Goal: Task Accomplishment & Management: Complete application form

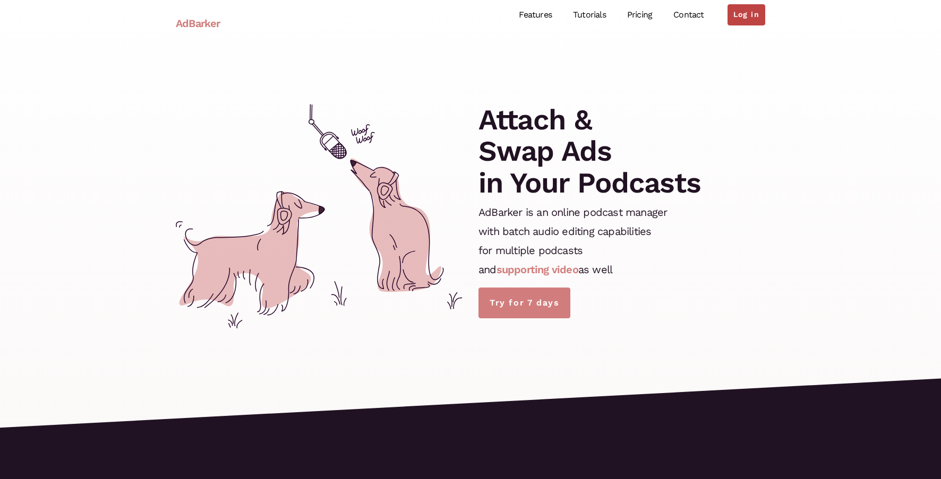
click at [759, 13] on link "Log in" at bounding box center [746, 14] width 38 height 21
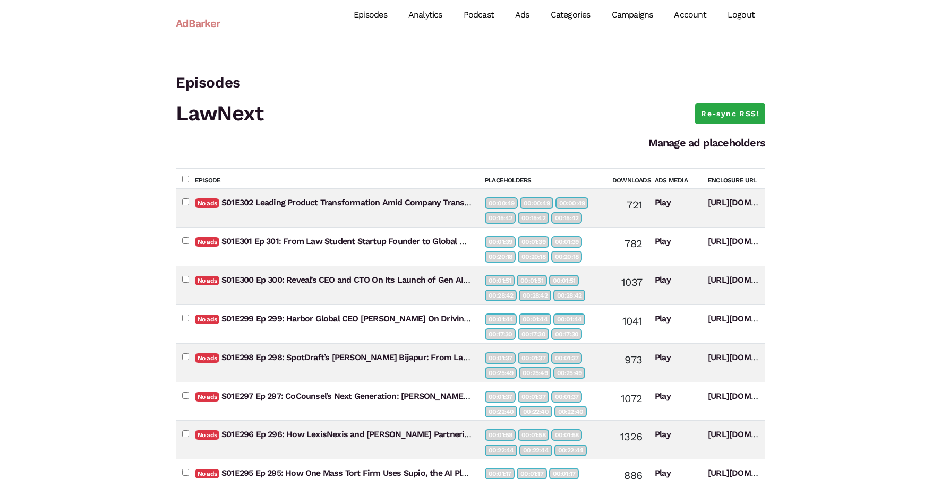
click at [634, 14] on link "Campaigns" at bounding box center [632, 15] width 63 height 47
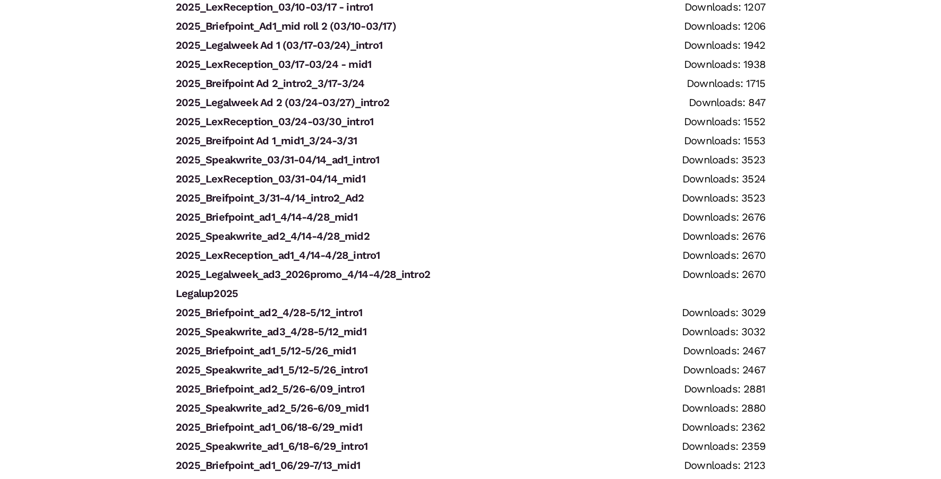
scroll to position [2004, 0]
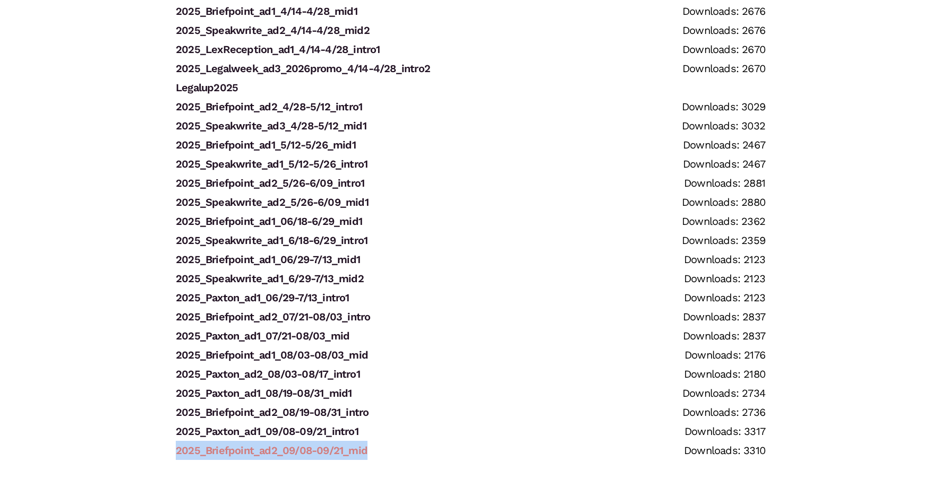
drag, startPoint x: 378, startPoint y: 450, endPoint x: 176, endPoint y: 444, distance: 202.3
click at [176, 444] on li "2025_Briefpoint_ad2_09/08-09/21_mid Downloads: 3310" at bounding box center [470, 450] width 589 height 19
copy link "2025_Briefpoint_ad2_09/08-09/21_mid"
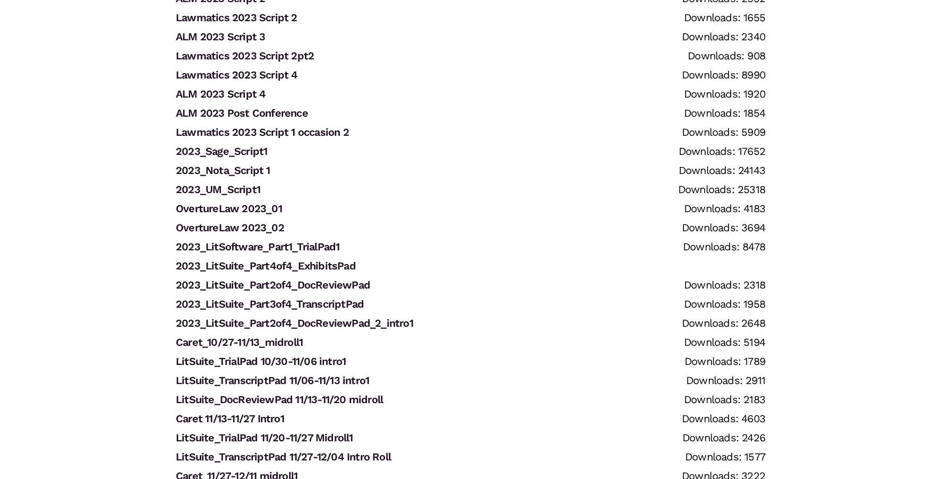
scroll to position [0, 0]
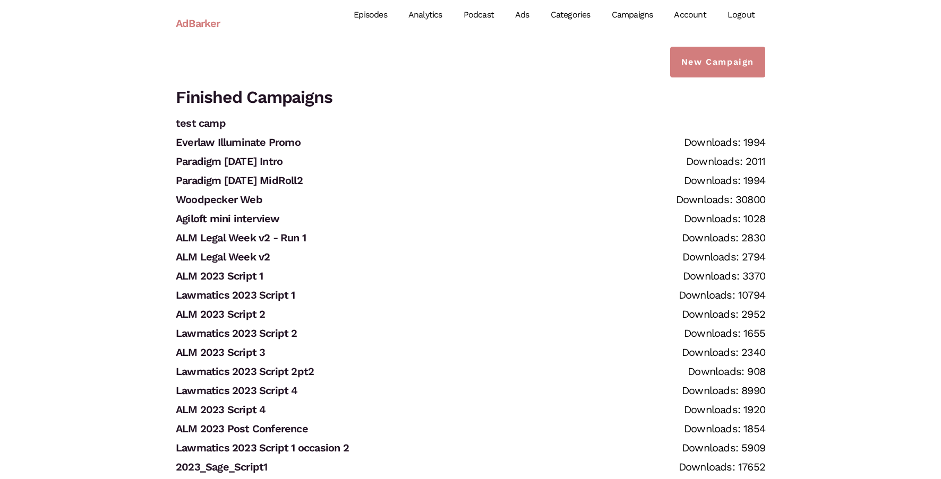
click at [755, 51] on div "Episodes Analytics Podcast Ads Categories Campaigns Account Logout" at bounding box center [497, 24] width 536 height 64
click at [712, 72] on link "New Campaign" at bounding box center [717, 62] width 95 height 31
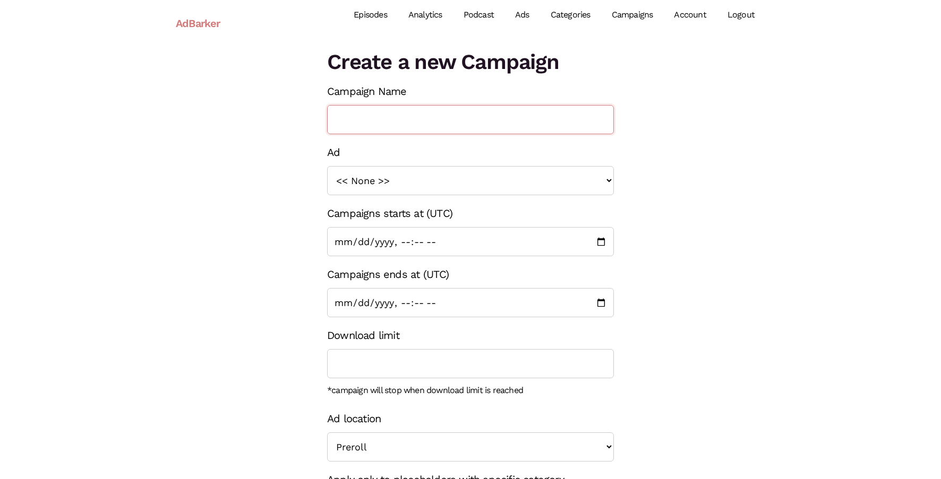
click at [383, 117] on input "Campaign Name" at bounding box center [470, 119] width 287 height 29
paste input "2025_Briefpoint_ad2_09/08-09/21_mid"
click at [427, 118] on input "2025_Briefpoint_ad2_09/08-09/21_mid" at bounding box center [470, 119] width 287 height 29
click at [459, 118] on input "2025_Briefpoint_ad1_09/08-09/21_mid" at bounding box center [470, 119] width 287 height 29
type input "2025_Briefpoint_ad1_09/21-09/21_mid"
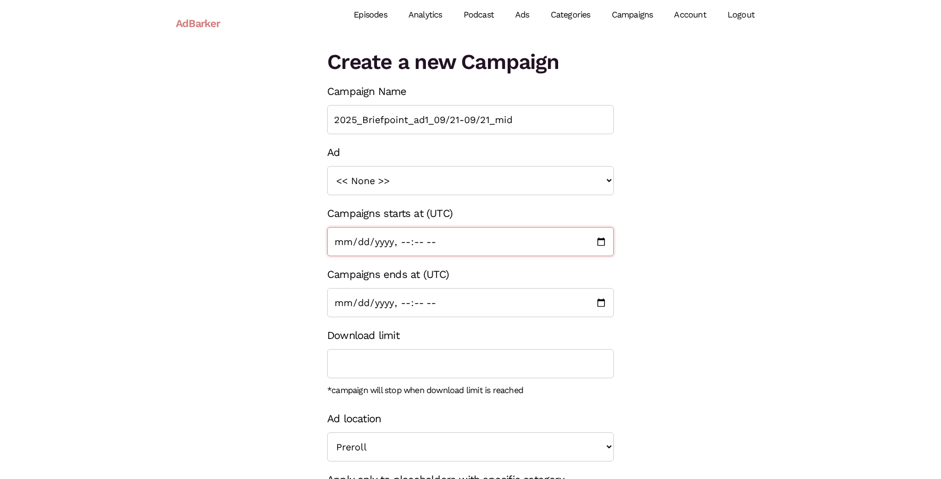
click at [601, 245] on input "Campaigns starts at (UTC)" at bounding box center [470, 241] width 287 height 29
click at [686, 281] on div "Create a new Campaign Campaign Name 2025_Briefpoint_ad1_09/21-09/21_mid Ad << N…" at bounding box center [470, 315] width 605 height 537
click at [601, 303] on input "Campaigns ends at (UTC)" at bounding box center [470, 302] width 287 height 29
click at [401, 298] on input "Campaigns ends at (UTC)" at bounding box center [470, 302] width 287 height 29
type input "2025-10-05T00:00"
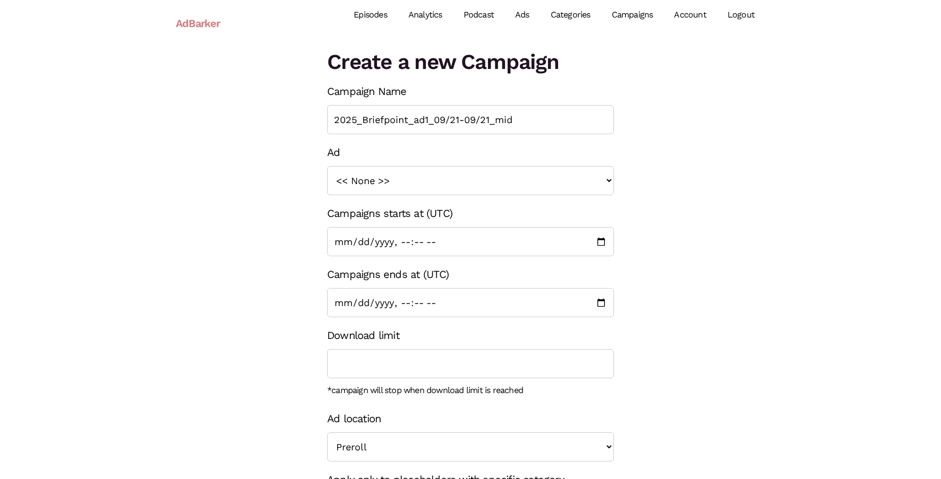
click at [295, 311] on div "Create a new Campaign Campaign Name 2025_Briefpoint_ad1_09/21-09/21_mid Ad << N…" at bounding box center [470, 315] width 605 height 537
drag, startPoint x: 495, startPoint y: 122, endPoint x: 539, endPoint y: 122, distance: 43.5
click at [539, 122] on input "2025_Briefpoint_ad1_09/21-09/21_mid" at bounding box center [470, 119] width 287 height 29
click at [487, 121] on input "2025_Briefpoint_ad1_09/21-09/21_intro" at bounding box center [470, 119] width 287 height 29
type input "2025_Briefpoint_ad1_09/21-10/05_intro"
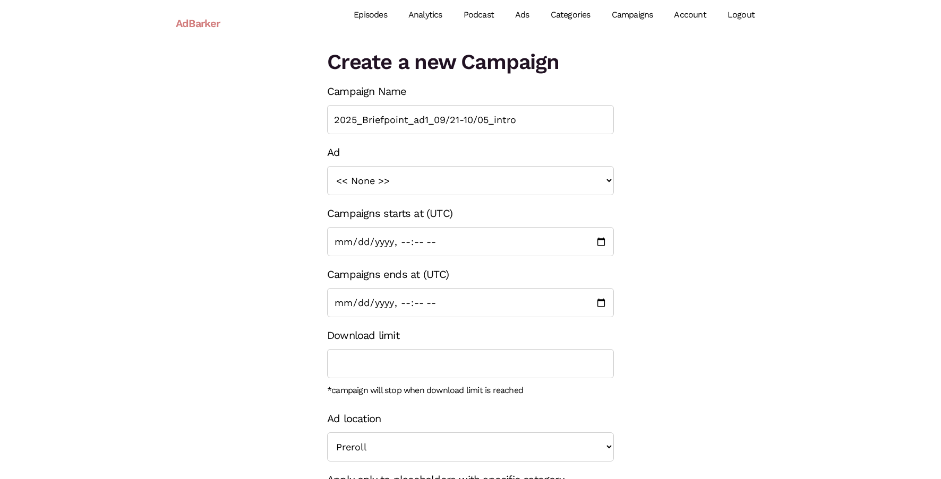
click at [612, 156] on div "Ad << None >> 2023_Sage_Script1 2023_UM_Script 1 2023_LitSoftware_TrialPad1 202…" at bounding box center [470, 169] width 287 height 53
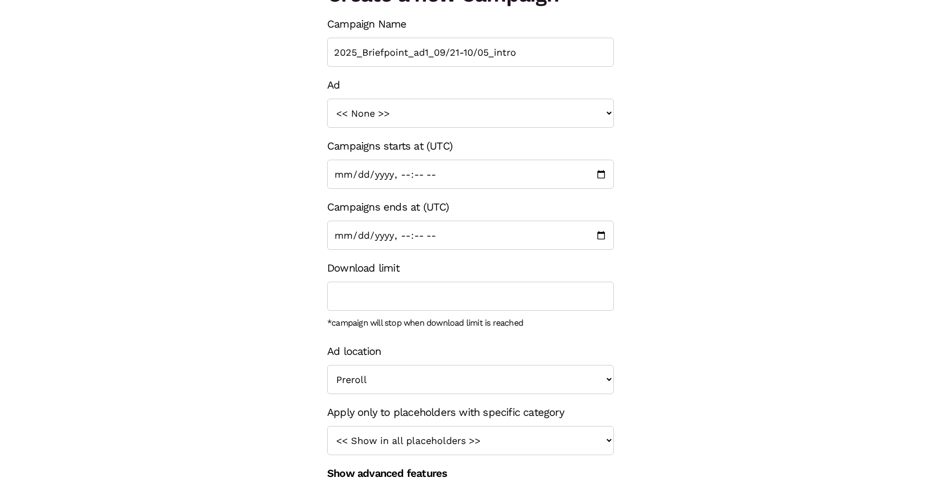
scroll to position [104, 0]
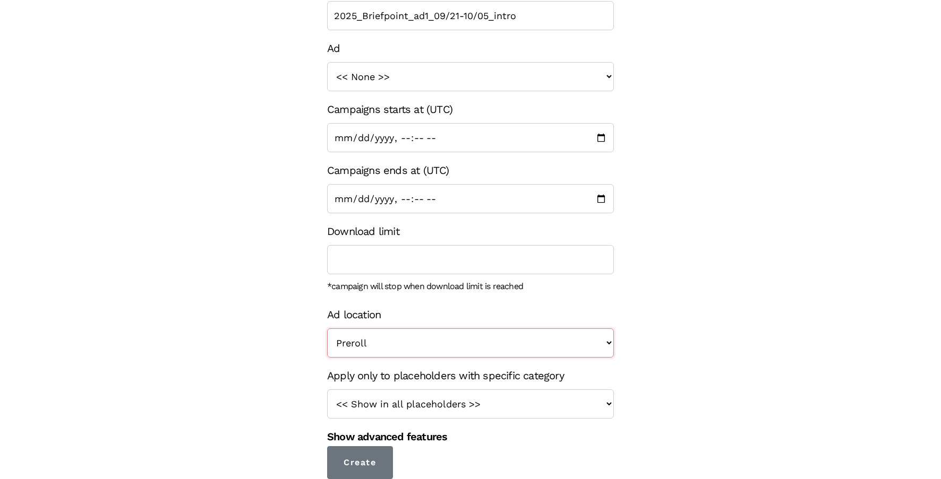
click at [498, 337] on select "Preroll Midroll Postroll" at bounding box center [470, 343] width 287 height 29
select select "midroll"
click at [327, 329] on select "Preroll Midroll Postroll" at bounding box center [470, 343] width 287 height 29
click at [487, 406] on select "<< Show in all placeholders >> intro roll mid roll Intro roll 2 mid roll 2 Intr…" at bounding box center [470, 404] width 287 height 29
select select "24"
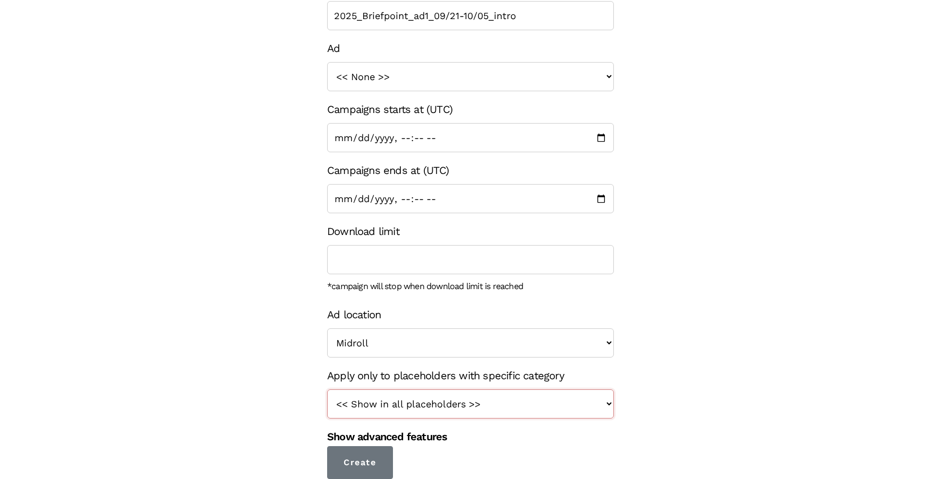
click at [327, 390] on select "<< Show in all placeholders >> intro roll mid roll Intro roll 2 mid roll 2 Intr…" at bounding box center [470, 404] width 287 height 29
click at [590, 88] on select "<< None >> 2023_Sage_Script1 2023_UM_Script 1 2023_LitSoftware_TrialPad1 2023_L…" at bounding box center [470, 76] width 287 height 29
select select "1320"
click at [327, 62] on select "<< None >> 2023_Sage_Script1 2023_UM_Script 1 2023_LitSoftware_TrialPad1 2023_L…" at bounding box center [470, 76] width 287 height 29
click at [367, 464] on input "Create" at bounding box center [360, 462] width 66 height 33
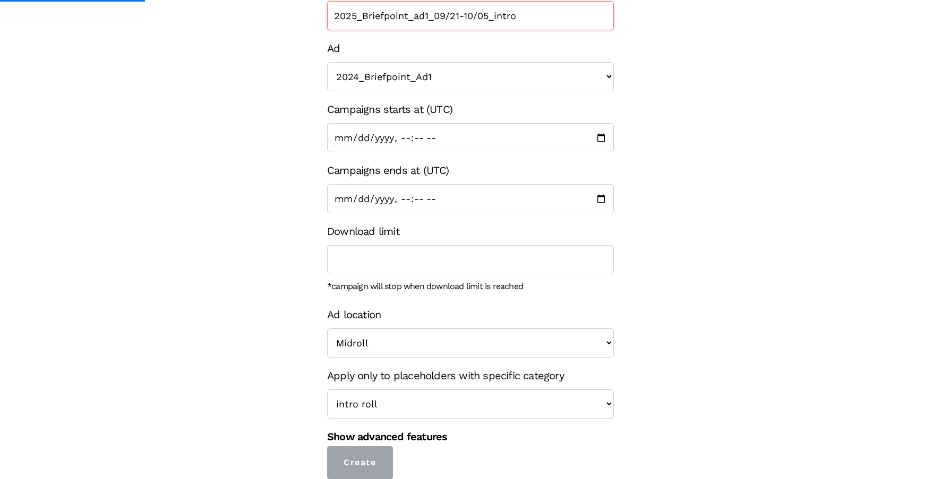
click at [453, 20] on input "2025_Briefpoint_ad1_09/21-10/05_intro" at bounding box center [470, 15] width 287 height 29
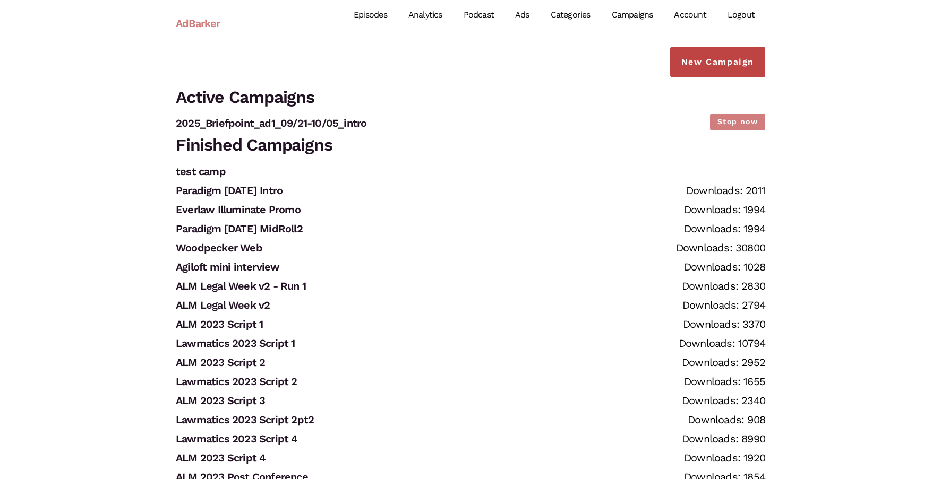
click at [718, 65] on link "New Campaign" at bounding box center [717, 62] width 95 height 31
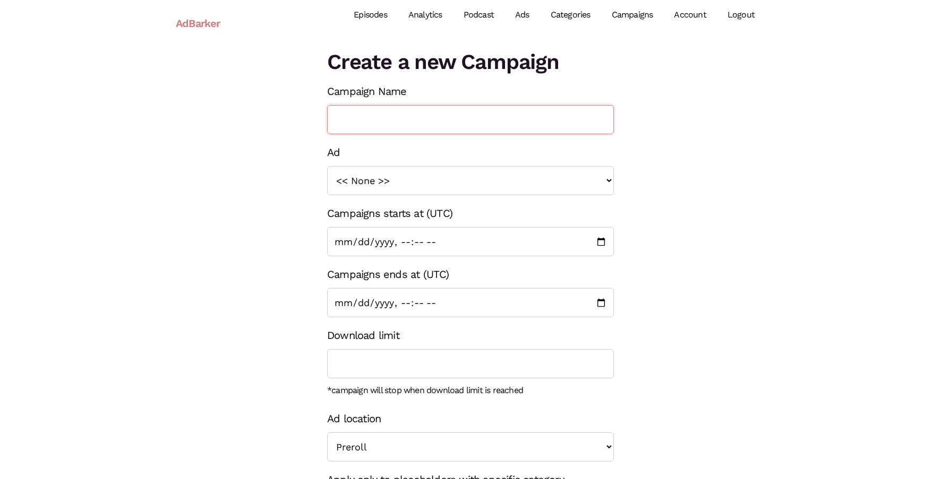
click at [414, 122] on input "Campaign Name" at bounding box center [470, 119] width 287 height 29
paste input "2025_Briefpoint_ad1_09/21-10/05_intro"
click at [388, 115] on input "2025_Briefpoint_ad1_09/21-10/05_intro" at bounding box center [470, 119] width 287 height 29
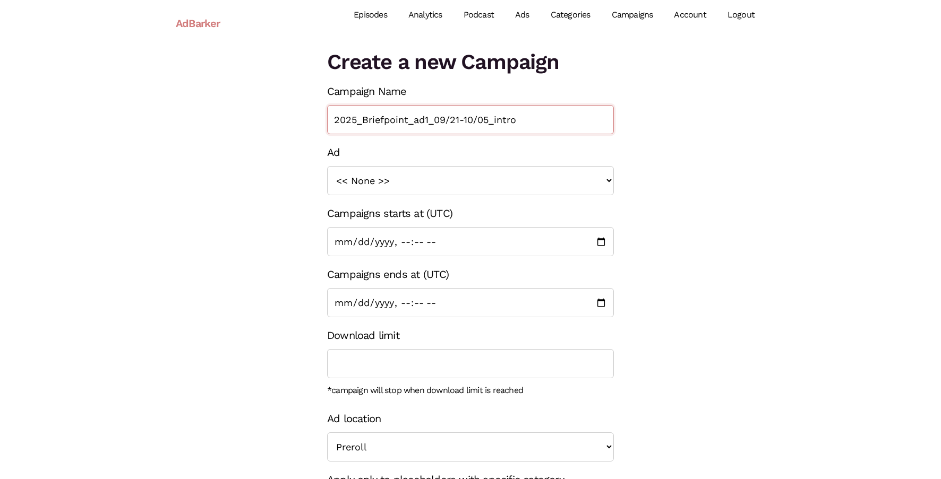
drag, startPoint x: 363, startPoint y: 116, endPoint x: 408, endPoint y: 115, distance: 44.6
click at [408, 115] on input "2025_Briefpoint_ad1_09/21-10/05_intro" at bounding box center [470, 119] width 287 height 29
drag, startPoint x: 479, startPoint y: 116, endPoint x: 516, endPoint y: 130, distance: 39.1
click at [516, 130] on input "2025_Paxton_ad1_09/21-10/05_intro" at bounding box center [470, 119] width 287 height 29
type input "2025_Paxton_ad1_09/21-10/05_mid"
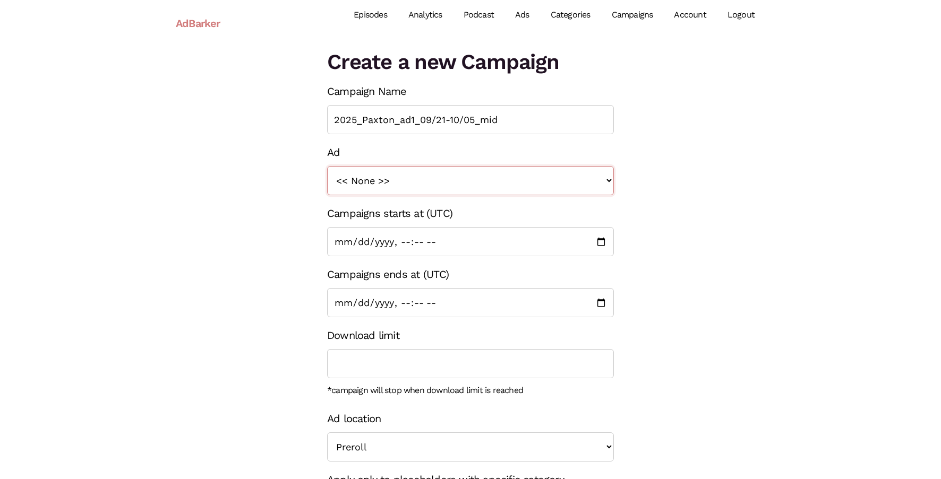
click at [522, 180] on select "<< None >> 2023_Sage_Script1 2023_UM_Script 1 2023_LitSoftware_TrialPad1 2023_L…" at bounding box center [470, 180] width 287 height 29
select select "1359"
click at [327, 166] on select "<< None >> 2023_Sage_Script1 2023_UM_Script 1 2023_LitSoftware_TrialPad1 2023_L…" at bounding box center [470, 180] width 287 height 29
click at [595, 303] on input "Campaigns ends at (UTC)" at bounding box center [470, 302] width 287 height 29
click at [399, 305] on input "Campaigns ends at (UTC)" at bounding box center [470, 302] width 287 height 29
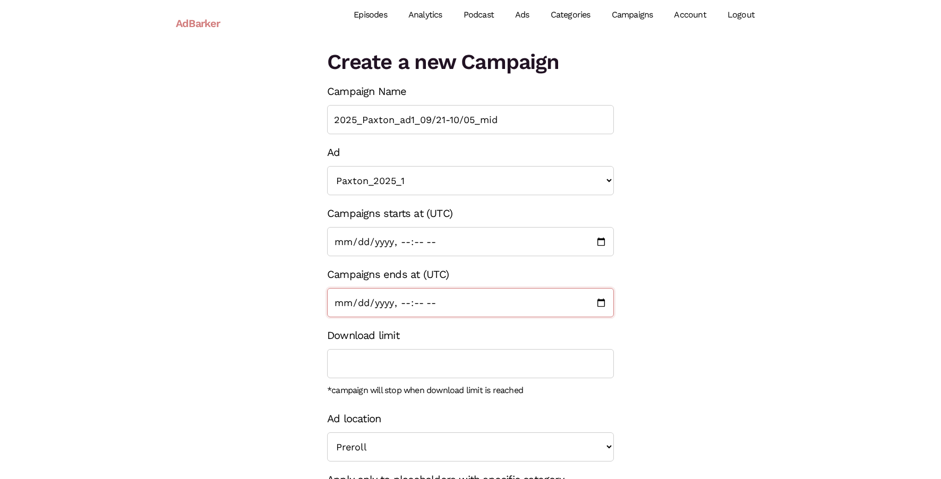
click at [412, 312] on input "Campaigns ends at (UTC)" at bounding box center [470, 302] width 287 height 29
click at [414, 307] on input "Campaigns ends at (UTC)" at bounding box center [470, 302] width 287 height 29
type input "2025-10-05T00:00"
click at [673, 313] on div "Create a new Campaign Campaign Name 2025_Paxton_ad1_09/21-10/05_mid Ad << None …" at bounding box center [470, 315] width 605 height 537
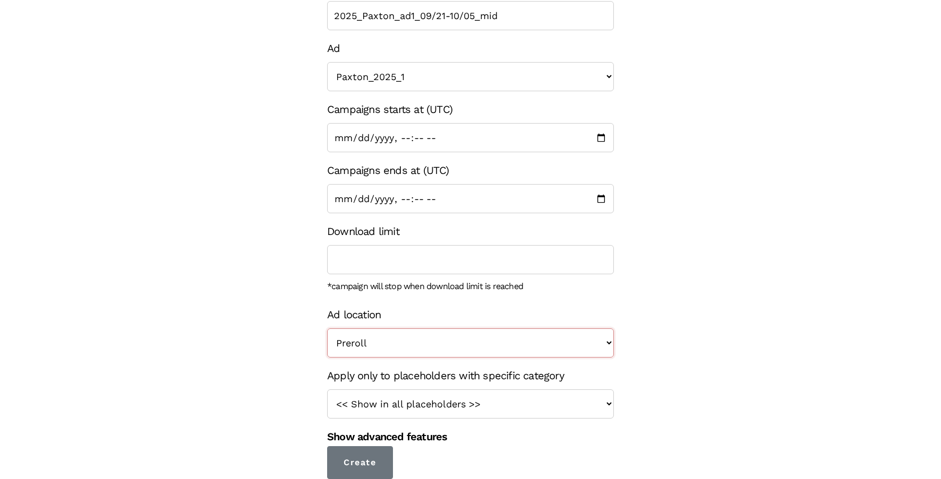
click at [586, 347] on select "Preroll Midroll Postroll" at bounding box center [470, 343] width 287 height 29
select select "midroll"
click at [327, 329] on select "Preroll Midroll Postroll" at bounding box center [470, 343] width 287 height 29
click at [515, 410] on select "<< Show in all placeholders >> intro roll mid roll Intro roll 2 mid roll 2 Intr…" at bounding box center [470, 404] width 287 height 29
select select "25"
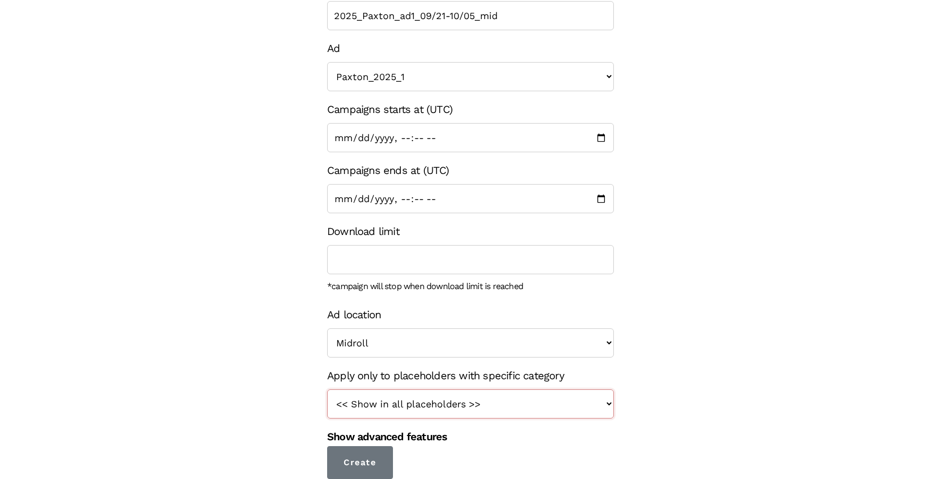
click at [327, 390] on select "<< Show in all placeholders >> intro roll mid roll Intro roll 2 mid roll 2 Intr…" at bounding box center [470, 404] width 287 height 29
click at [363, 460] on input "Create" at bounding box center [360, 462] width 66 height 33
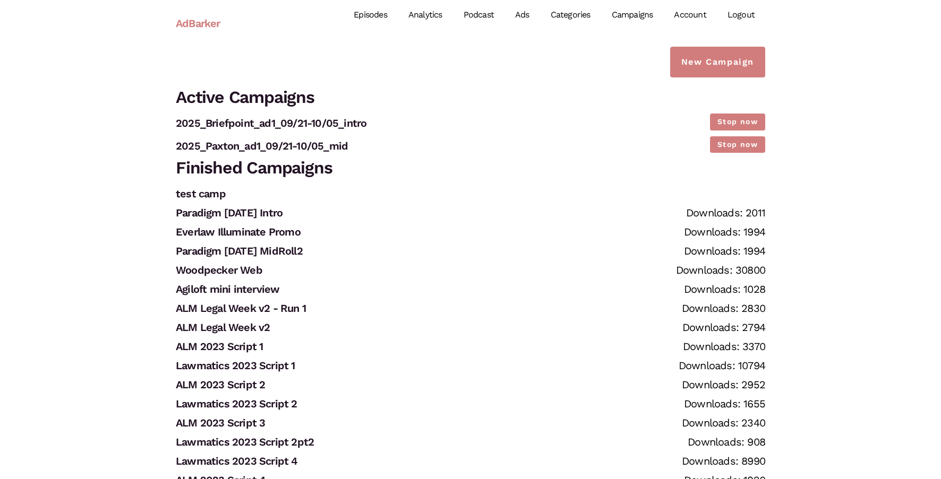
click at [369, 12] on link "Episodes" at bounding box center [370, 15] width 55 height 47
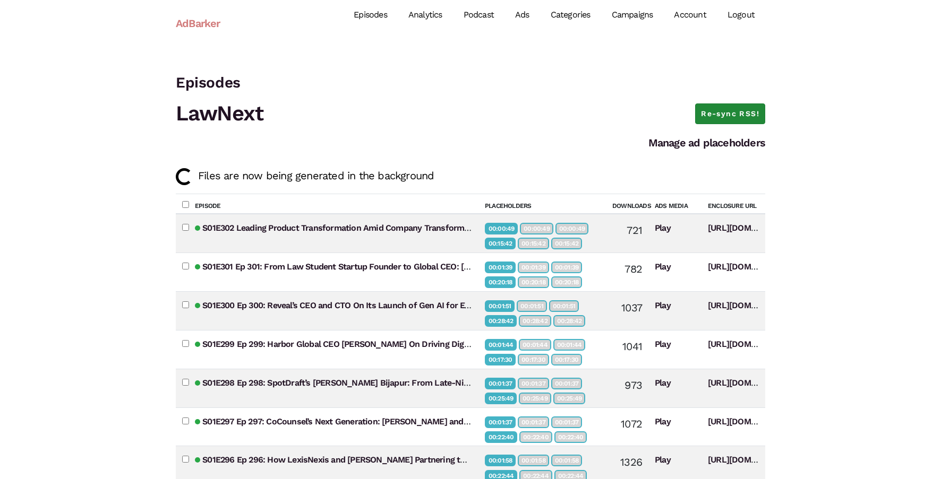
click at [738, 109] on link "Re-sync RSS!" at bounding box center [730, 114] width 70 height 21
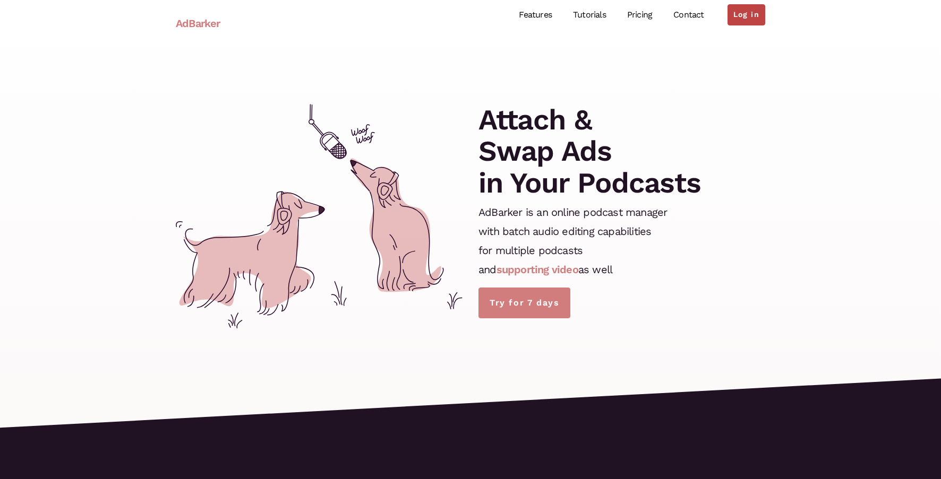
click at [743, 11] on link "Log in" at bounding box center [746, 14] width 38 height 21
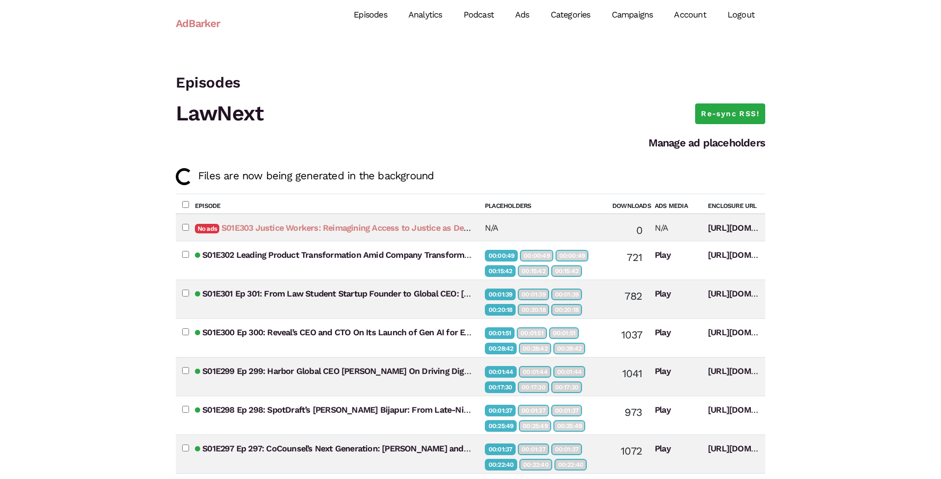
click at [385, 227] on link "S01E303 Justice Workers: Reimagining Access to Justice as Democracy Work, with …" at bounding box center [456, 228] width 471 height 10
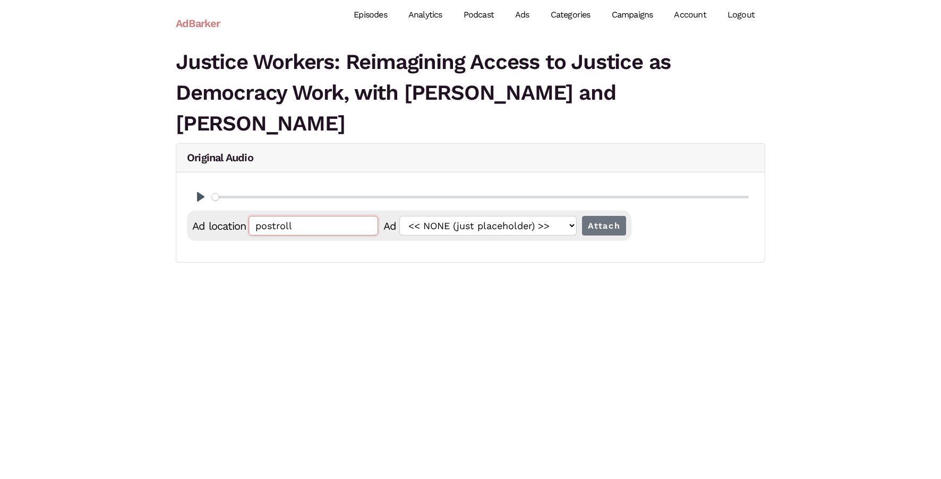
click at [347, 221] on input "postroll" at bounding box center [313, 226] width 130 height 20
paste input "00:02:05.040"
type input "00:02:05.040"
click at [591, 228] on input "Attach" at bounding box center [604, 226] width 45 height 20
click at [323, 231] on input "postroll" at bounding box center [313, 226] width 130 height 20
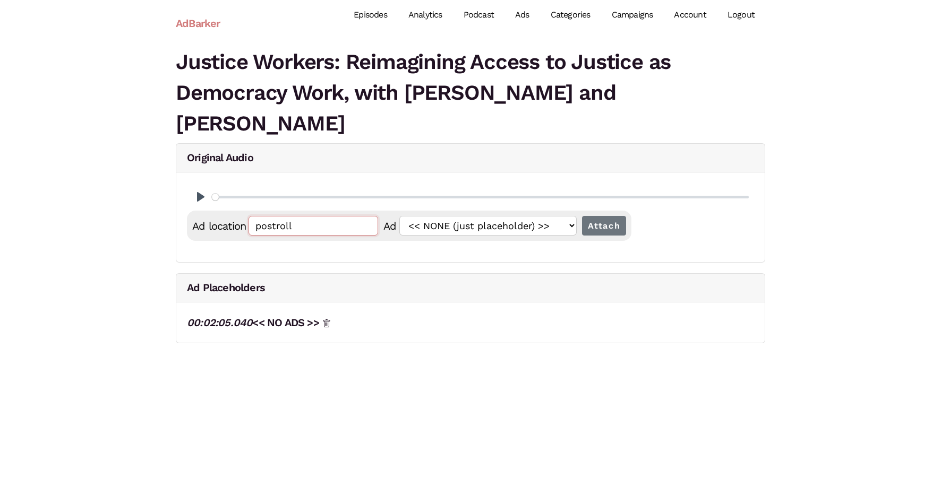
paste input "00:02:05.040"
type input "00:02:05.041"
click at [582, 216] on input "Attach" at bounding box center [604, 226] width 45 height 20
click at [323, 231] on input "postroll" at bounding box center [313, 226] width 130 height 20
paste input "00:02:05.040"
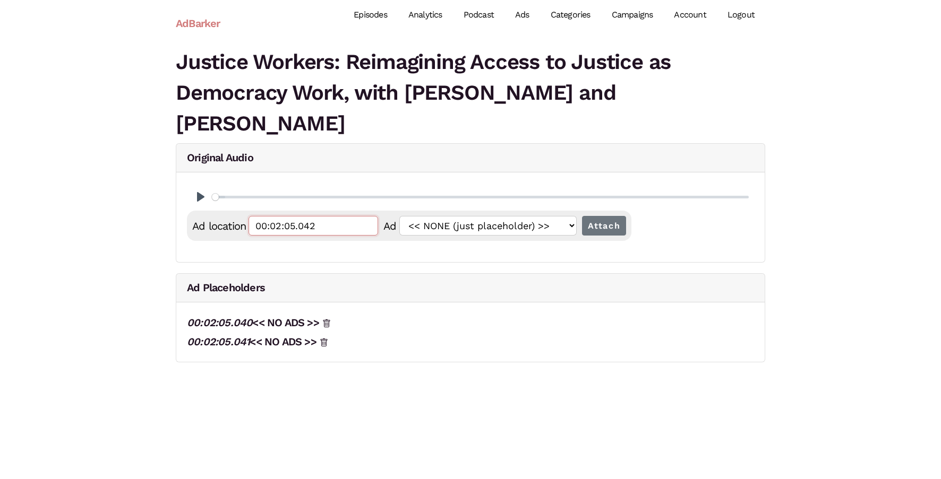
type input "00:02:05.042"
click at [582, 216] on input "Attach" at bounding box center [604, 226] width 45 height 20
click at [322, 225] on input "postroll" at bounding box center [313, 226] width 130 height 20
paste input "00:22:52.466"
paste input "text"
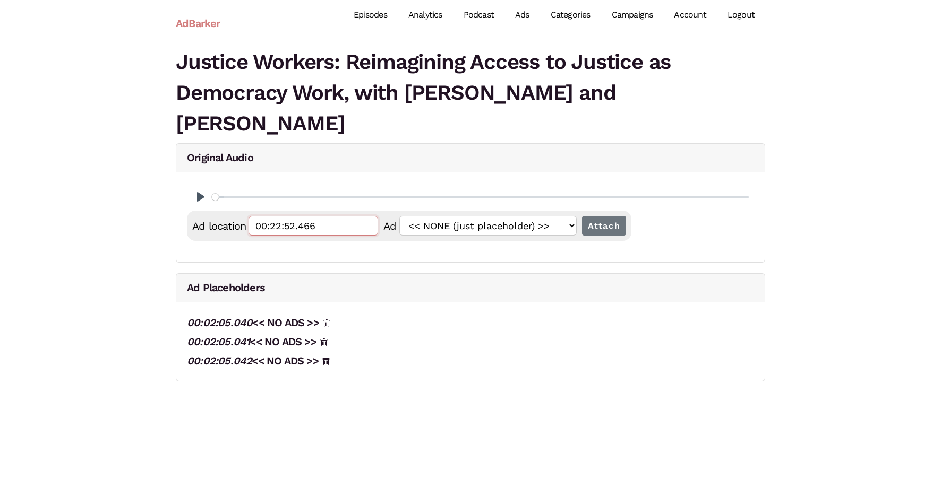
type input "00:22:52.466"
click at [582, 216] on input "Attach" at bounding box center [604, 226] width 45 height 20
click at [322, 225] on input "postroll" at bounding box center [313, 226] width 130 height 20
paste input "00:22:52.466"
type input "00:22:52.467"
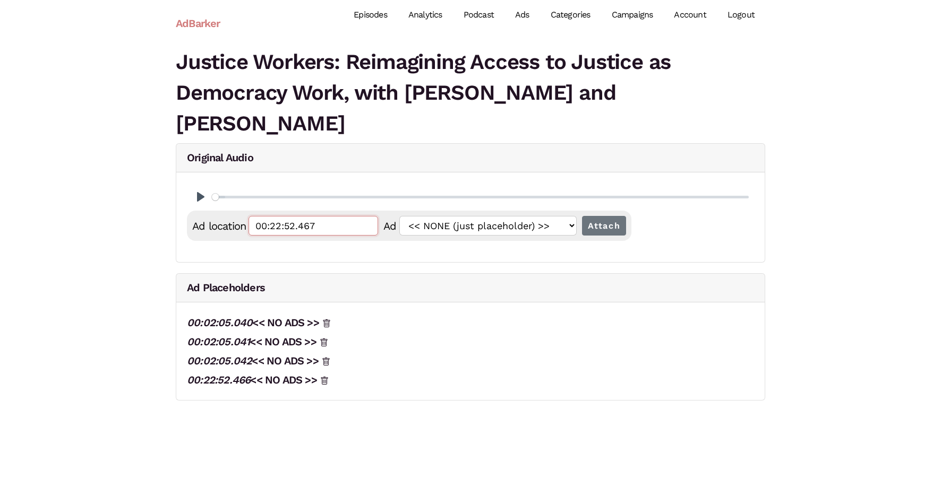
click at [582, 216] on input "Attach" at bounding box center [604, 226] width 45 height 20
click at [325, 217] on input "postroll" at bounding box center [313, 226] width 130 height 20
paste input "00:22:52.466"
type input "00:22:52.468"
click at [582, 216] on input "Attach" at bounding box center [604, 226] width 45 height 20
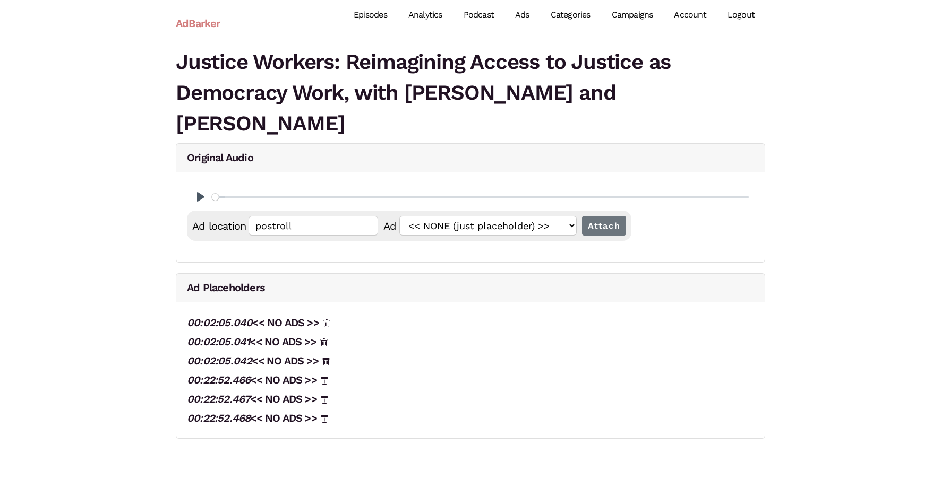
drag, startPoint x: 262, startPoint y: 416, endPoint x: 354, endPoint y: 1, distance: 425.7
click at [0, 0] on body "AdBarker Menu Episodes Analytics Podcast Ads Categories Campaigns Account Logou…" at bounding box center [470, 225] width 941 height 450
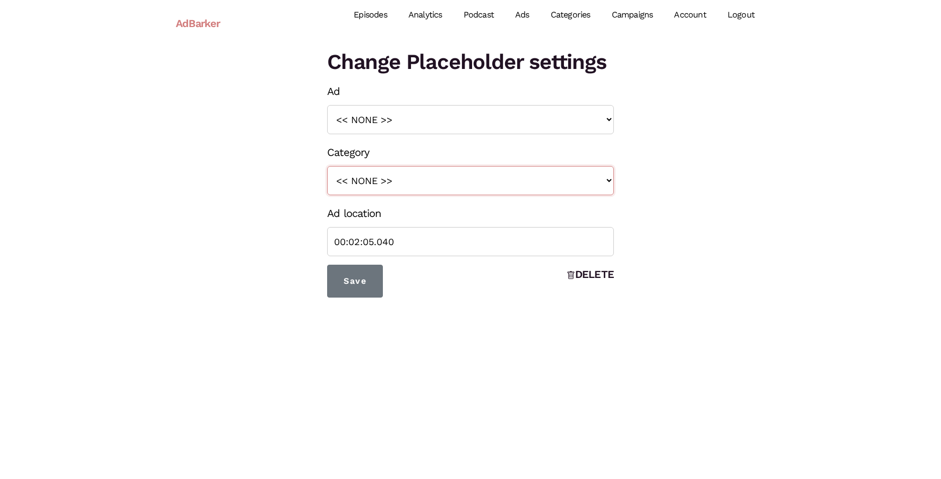
click at [389, 174] on select "<< NONE >> intro roll mid roll Intro roll 2 mid roll 2 Intro Roll 3 Mid Roll 3" at bounding box center [470, 180] width 287 height 29
select select "24"
click at [327, 166] on select "<< NONE >> intro roll mid roll Intro roll 2 mid roll 2 Intro Roll 3 Mid Roll 3" at bounding box center [470, 180] width 287 height 29
click at [360, 277] on input "Save" at bounding box center [355, 281] width 56 height 33
click at [371, 167] on select "<< NONE >> intro roll mid roll Intro roll 2 mid roll 2 Intro Roll 3 Mid Roll 3" at bounding box center [470, 180] width 287 height 29
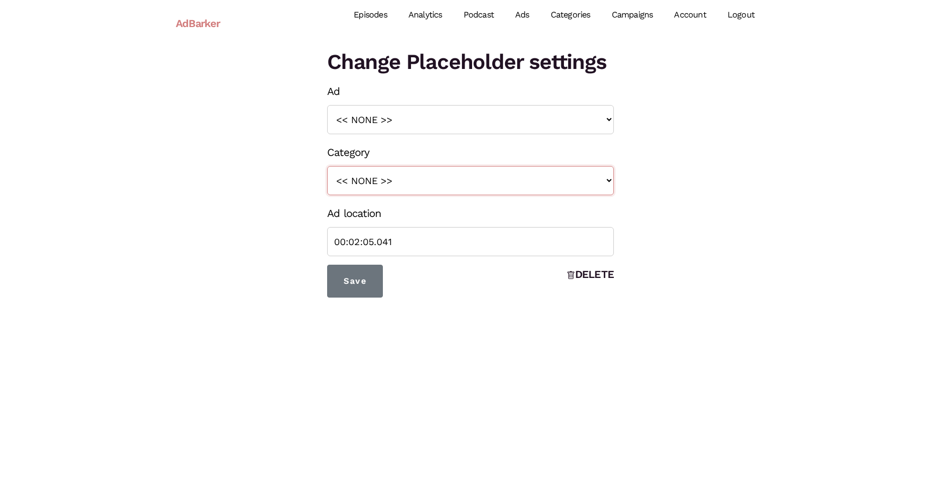
select select "26"
click at [327, 166] on select "<< NONE >> intro roll mid roll Intro roll 2 mid roll 2 Intro Roll 3 Mid Roll 3" at bounding box center [470, 180] width 287 height 29
click at [358, 287] on input "Save" at bounding box center [355, 281] width 56 height 33
click at [404, 176] on select "<< NONE >> intro roll mid roll Intro roll 2 mid roll 2 Intro Roll 3 Mid Roll 3" at bounding box center [470, 180] width 287 height 29
select select "28"
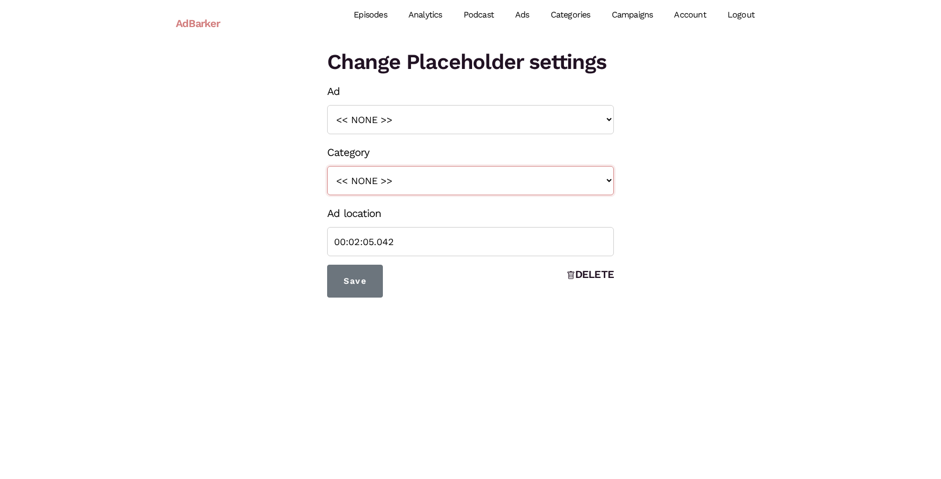
click at [327, 166] on select "<< NONE >> intro roll mid roll Intro roll 2 mid roll 2 Intro Roll 3 Mid Roll 3" at bounding box center [470, 180] width 287 height 29
click at [369, 293] on input "Save" at bounding box center [355, 281] width 56 height 33
click at [446, 204] on div "Ad location 00:22:52.466" at bounding box center [470, 230] width 287 height 53
click at [457, 185] on select "<< NONE >> intro roll mid roll Intro roll 2 mid roll 2 Intro Roll 3 Mid Roll 3" at bounding box center [470, 180] width 287 height 29
select select "25"
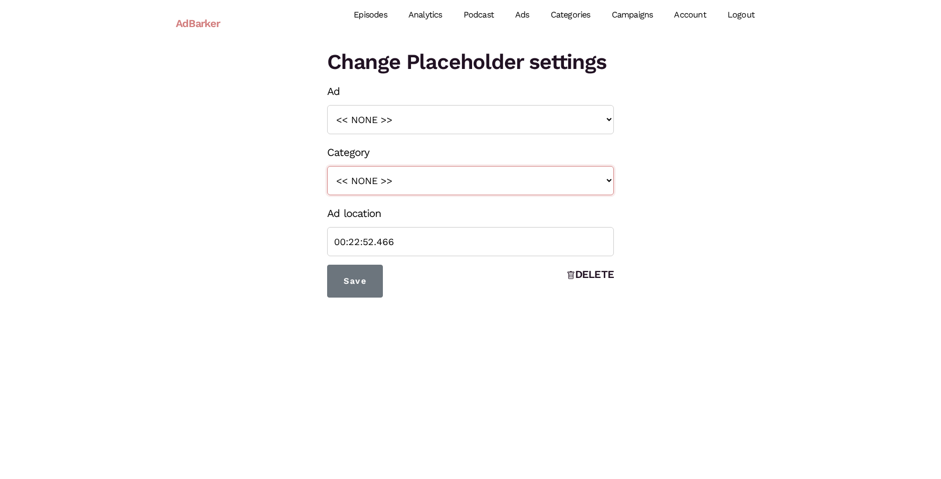
click at [327, 166] on select "<< NONE >> intro roll mid roll Intro roll 2 mid roll 2 Intro Roll 3 Mid Roll 3" at bounding box center [470, 180] width 287 height 29
click at [367, 285] on input "Save" at bounding box center [355, 281] width 56 height 33
click at [448, 184] on select "<< NONE >> intro roll mid roll Intro roll 2 mid roll 2 Intro Roll 3 Mid Roll 3" at bounding box center [470, 180] width 287 height 29
select select "27"
click at [327, 166] on select "<< NONE >> intro roll mid roll Intro roll 2 mid roll 2 Intro Roll 3 Mid Roll 3" at bounding box center [470, 180] width 287 height 29
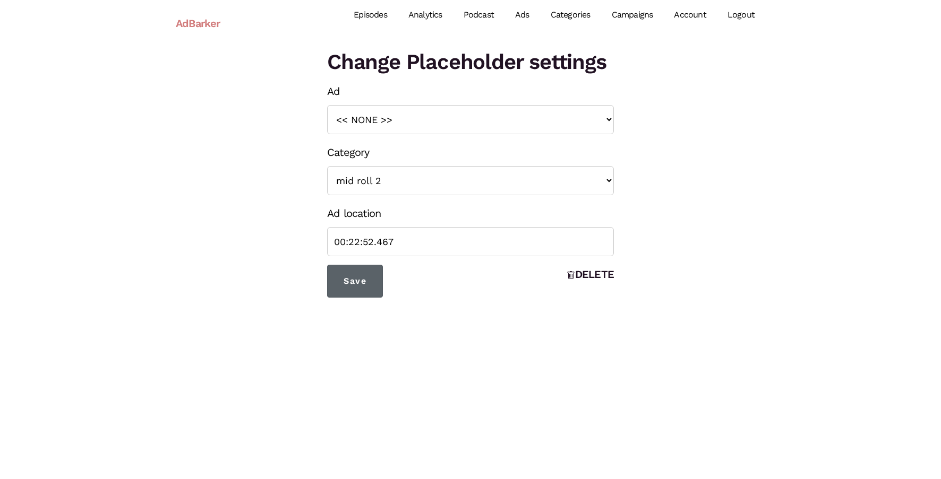
click at [353, 287] on input "Save" at bounding box center [355, 281] width 56 height 33
click at [450, 186] on select "<< NONE >> intro roll mid roll Intro roll 2 mid roll 2 Intro Roll 3 Mid Roll 3" at bounding box center [470, 180] width 287 height 29
select select "29"
click at [327, 166] on select "<< NONE >> intro roll mid roll Intro roll 2 mid roll 2 Intro Roll 3 Mid Roll 3" at bounding box center [470, 180] width 287 height 29
click at [355, 295] on input "Save" at bounding box center [355, 281] width 56 height 33
